Goal: Browse casually

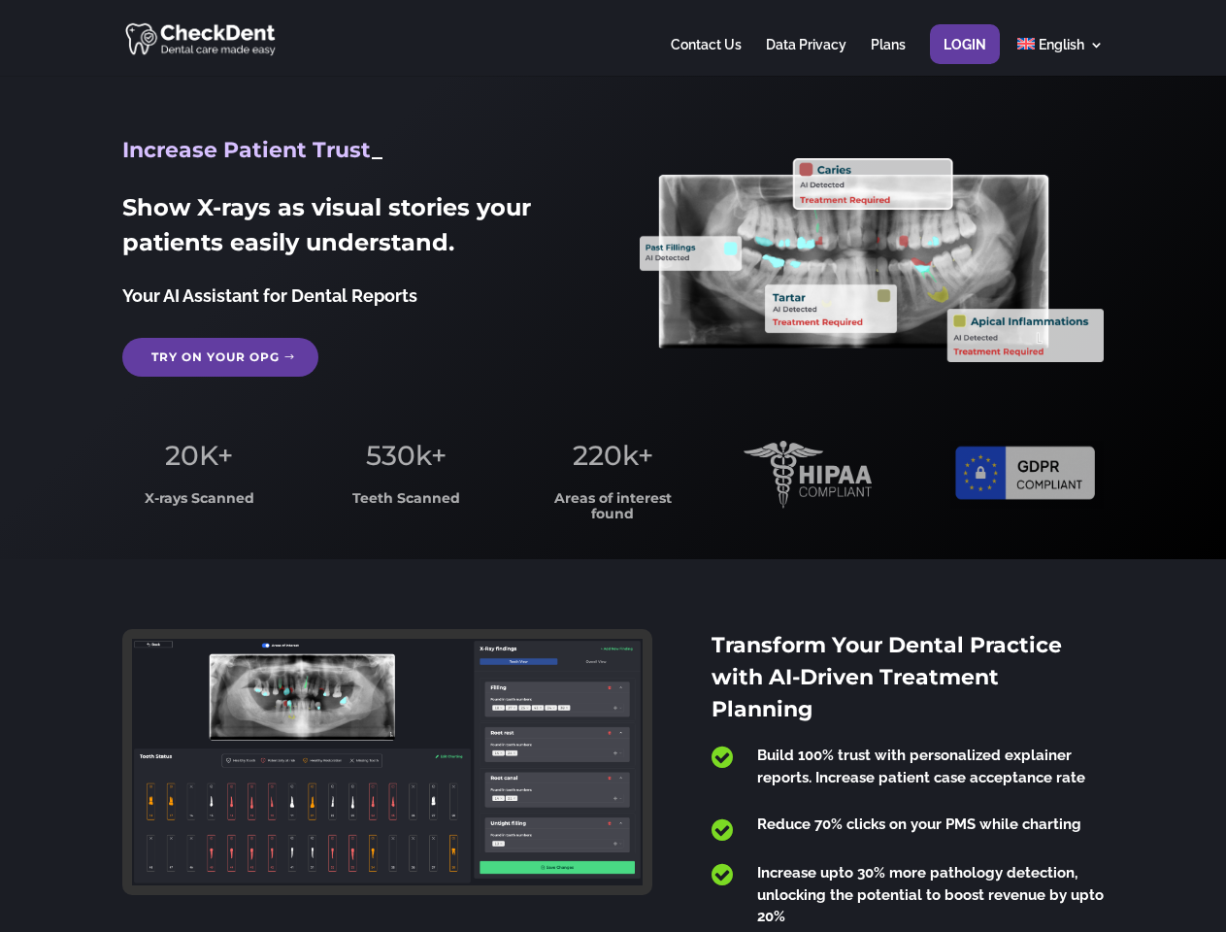
click at [612, 466] on span "220k+" at bounding box center [612, 455] width 81 height 33
click at [612, 38] on div at bounding box center [612, 38] width 980 height 76
click at [612, 466] on span "220k+" at bounding box center [612, 455] width 81 height 33
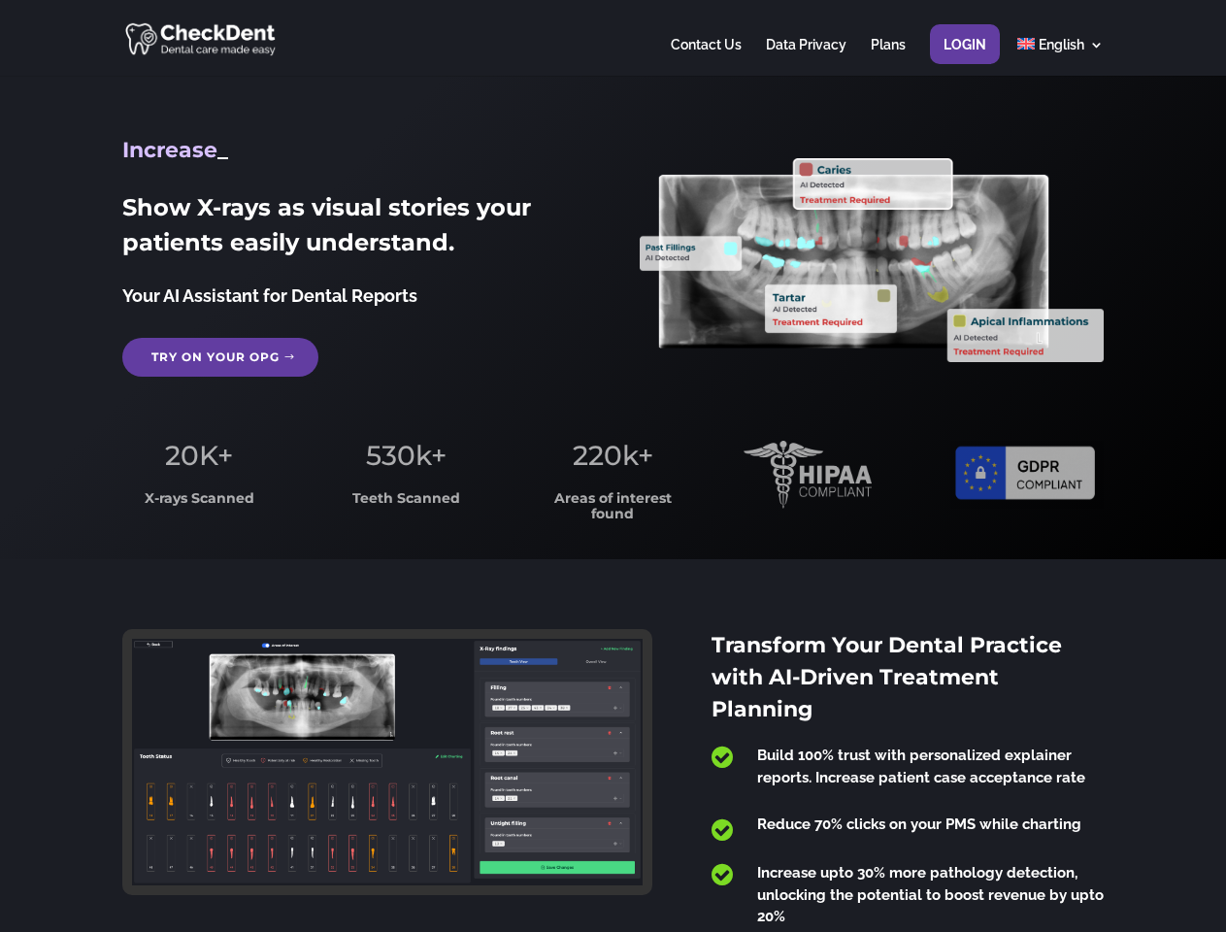
click at [612, 38] on div at bounding box center [612, 38] width 980 height 76
